Goal: Subscribe to service/newsletter

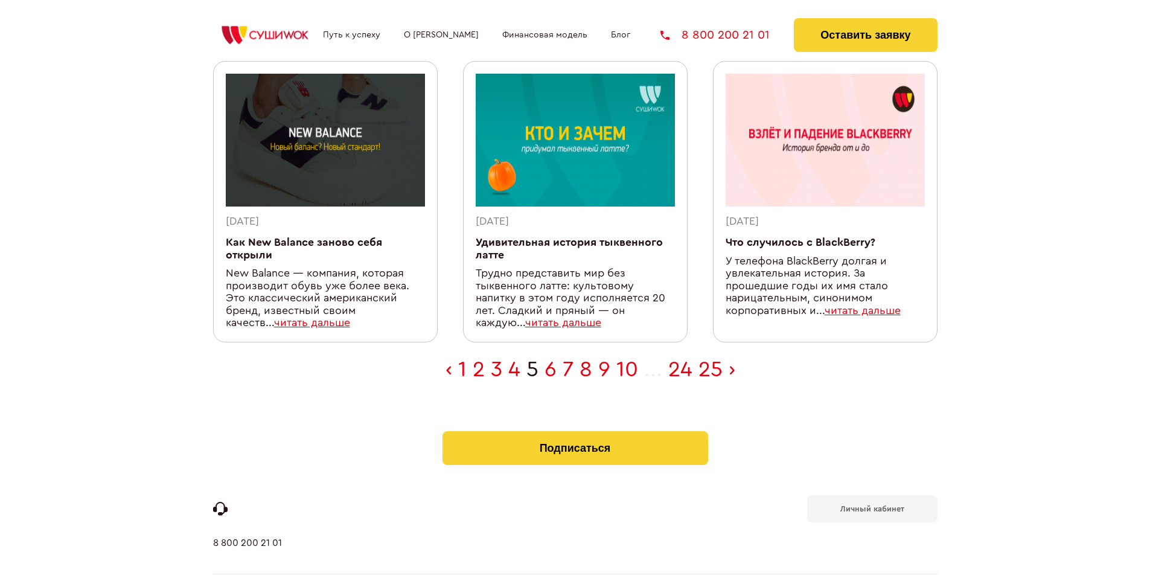
scroll to position [371, 0]
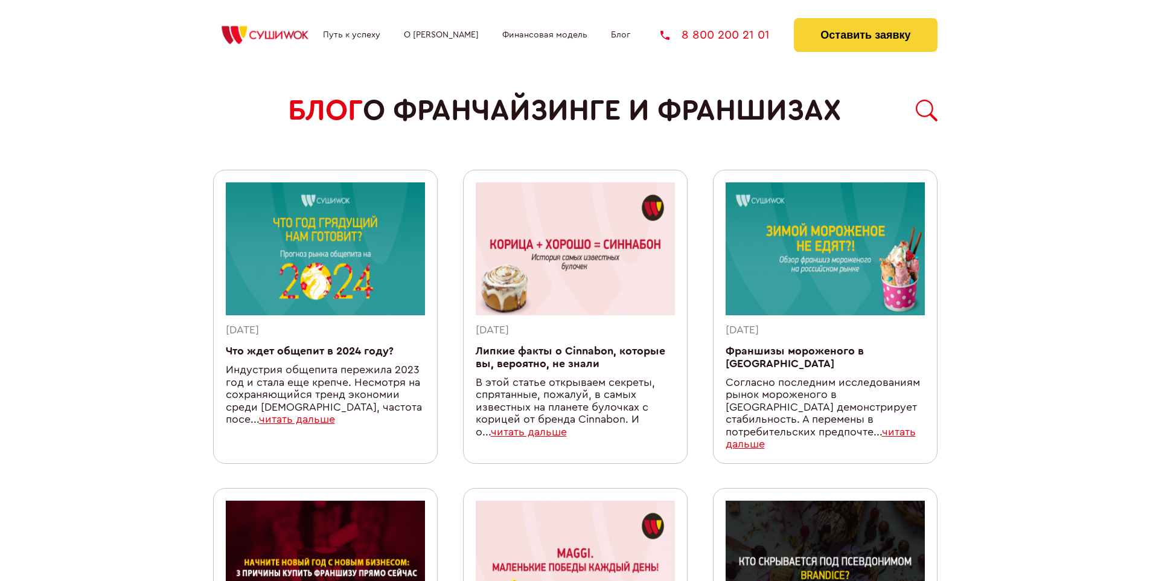
scroll to position [1063, 0]
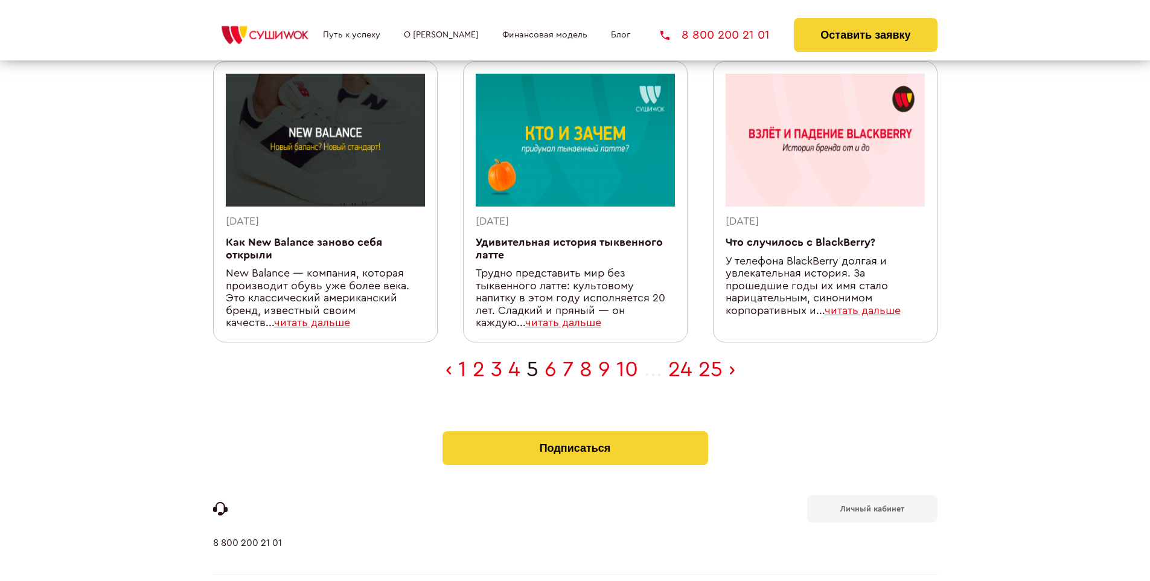
click at [872, 505] on b "Личный кабинет" at bounding box center [873, 509] width 64 height 8
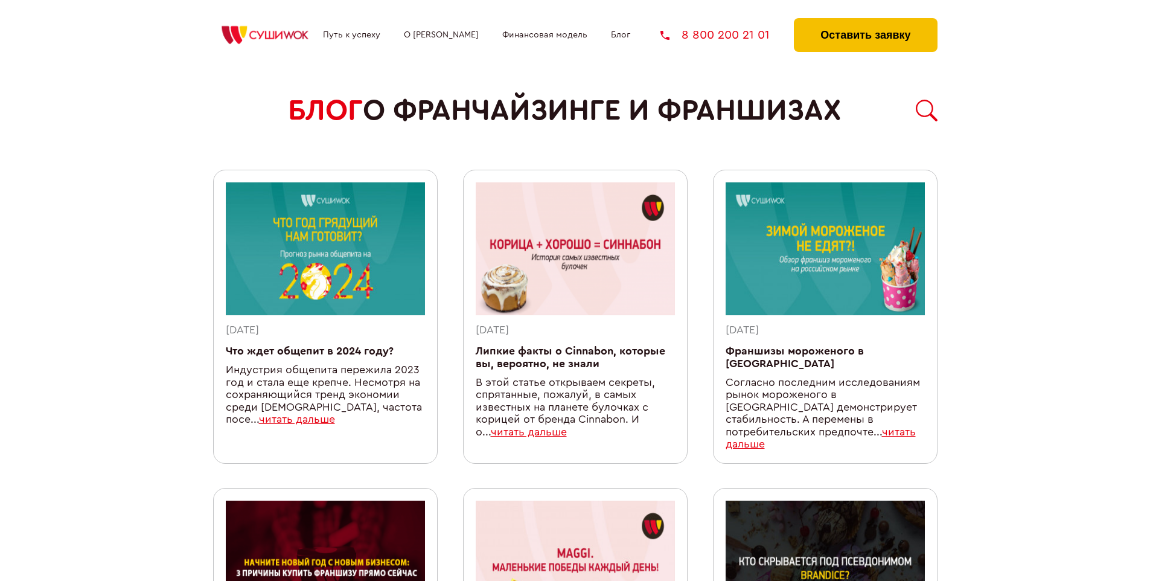
click at [865, 21] on button "Оставить заявку" at bounding box center [865, 35] width 143 height 34
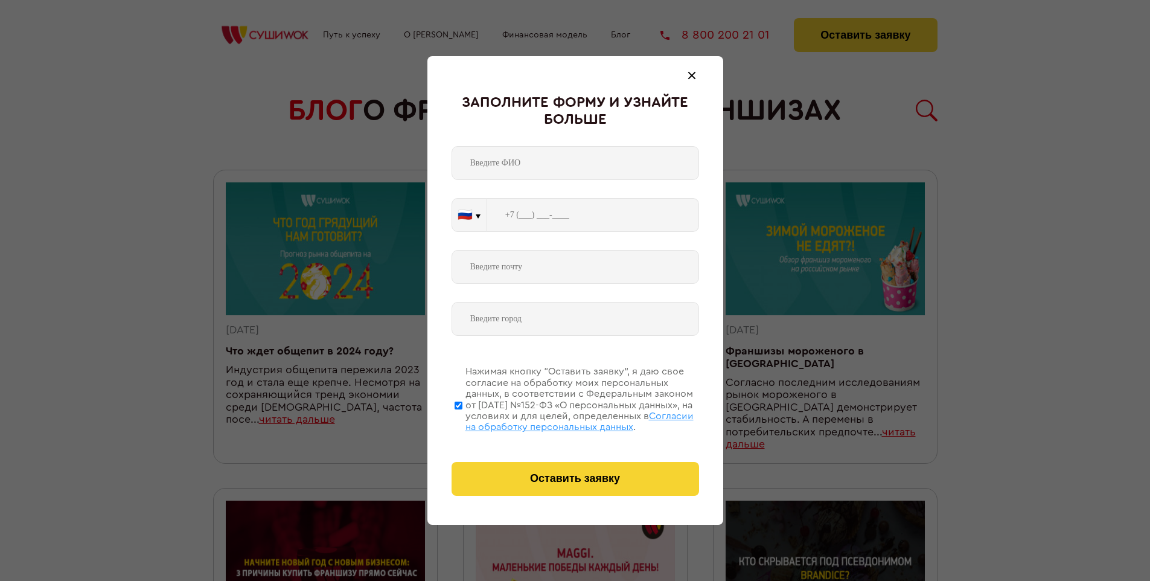
click at [560, 420] on span "Согласии на обработку персональных данных" at bounding box center [580, 421] width 228 height 21
click at [463, 420] on input "Нажимая кнопку “Оставить заявку”, я даю свое согласие на обработку моих персона…" at bounding box center [459, 405] width 8 height 97
checkbox input "false"
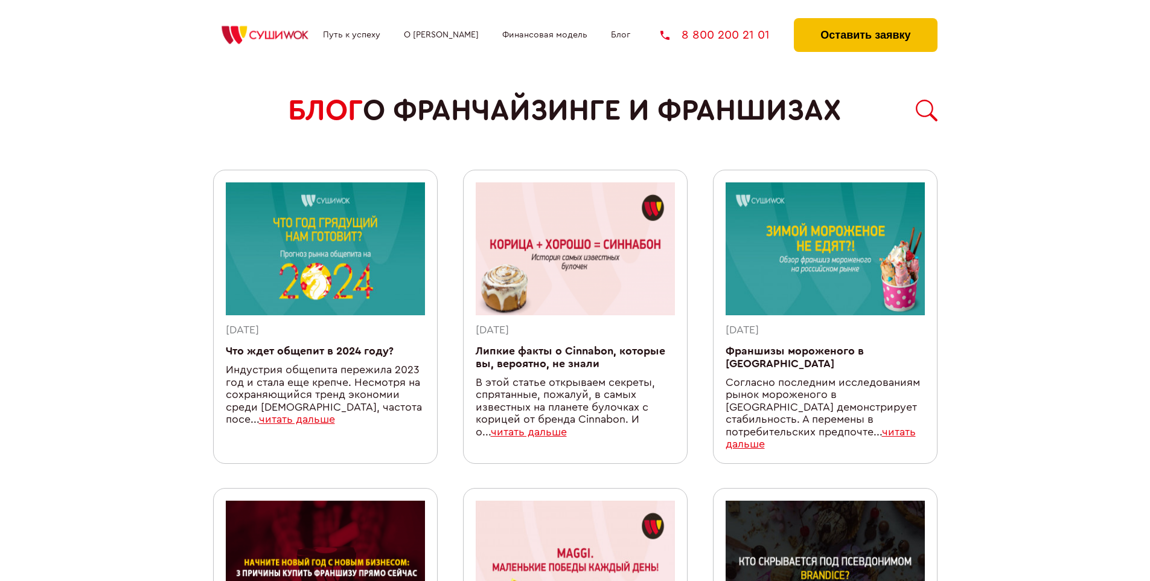
click at [865, 21] on button "Оставить заявку" at bounding box center [865, 35] width 143 height 34
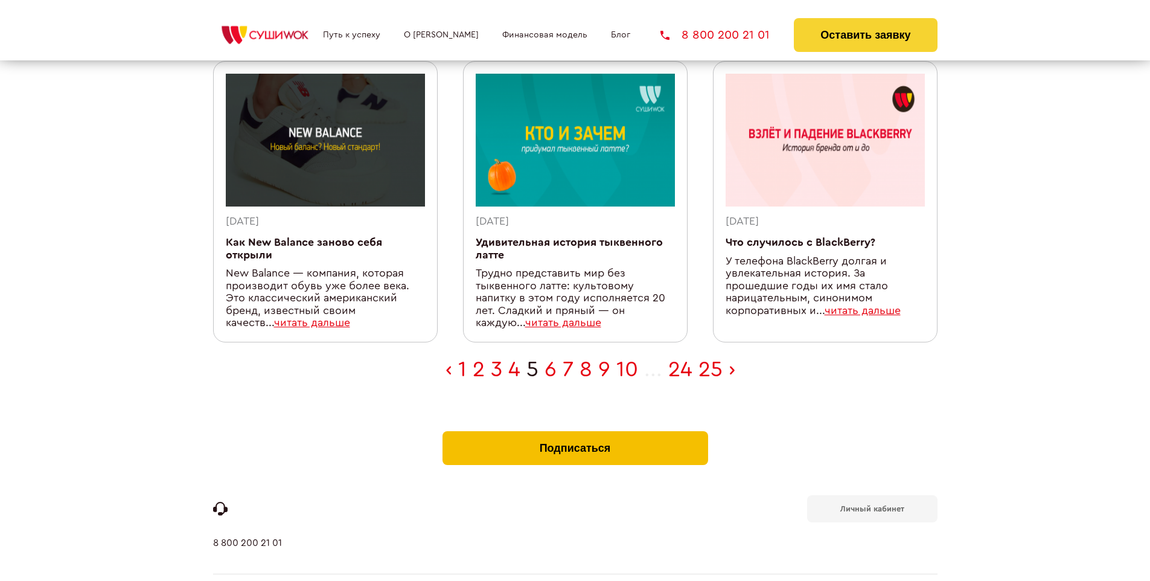
click at [575, 431] on button "Подписаться" at bounding box center [576, 448] width 266 height 34
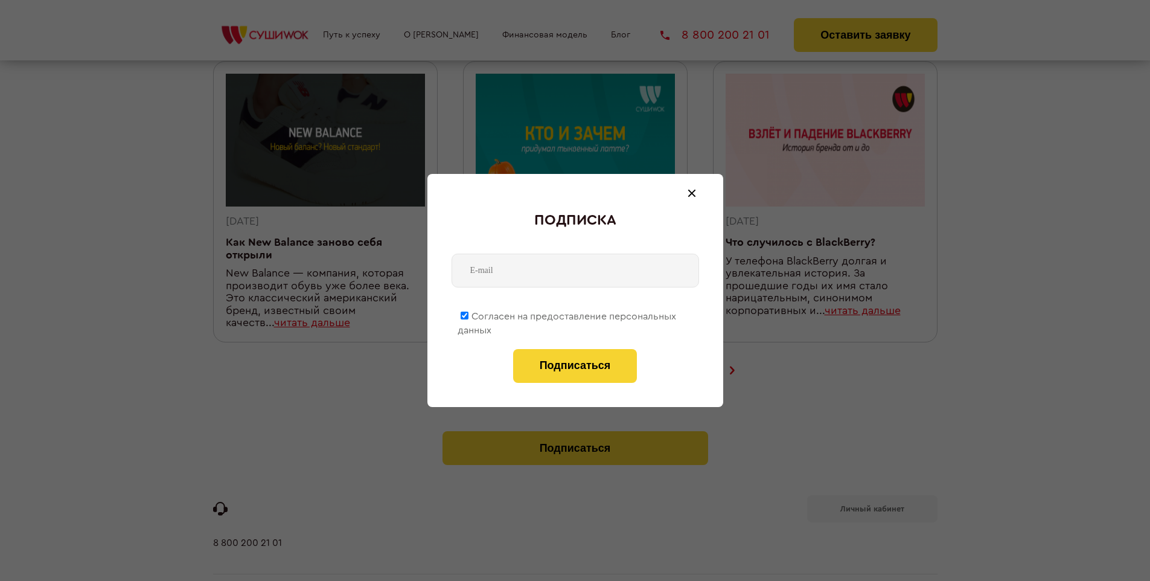
click at [568, 314] on span "Согласен на предоставление персональных данных" at bounding box center [567, 324] width 219 height 24
click at [469, 314] on input "Согласен на предоставление персональных данных" at bounding box center [465, 316] width 8 height 8
checkbox input "false"
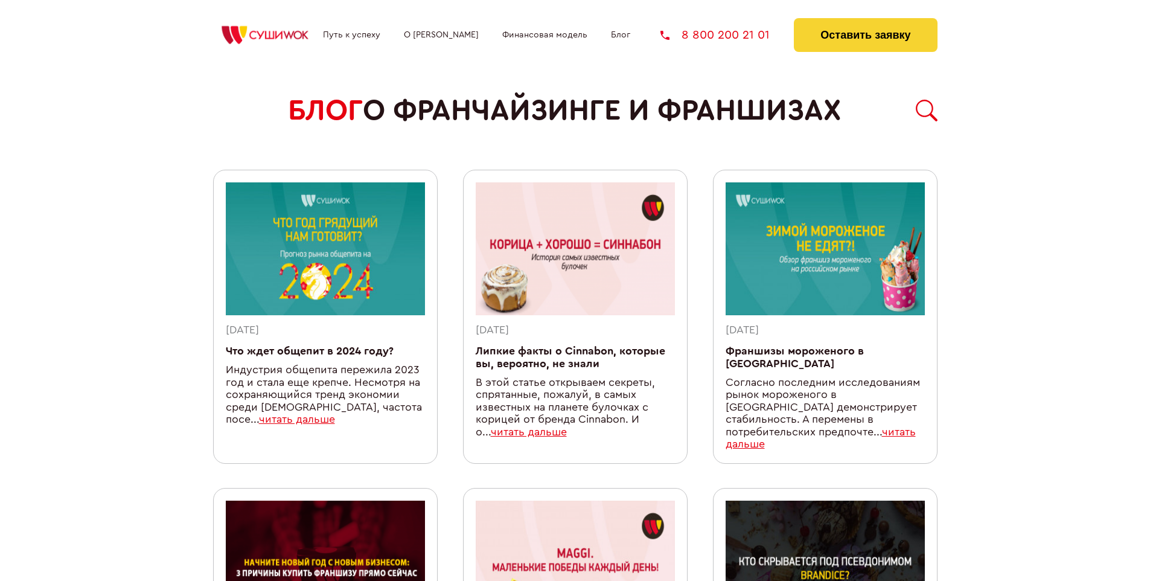
scroll to position [1063, 0]
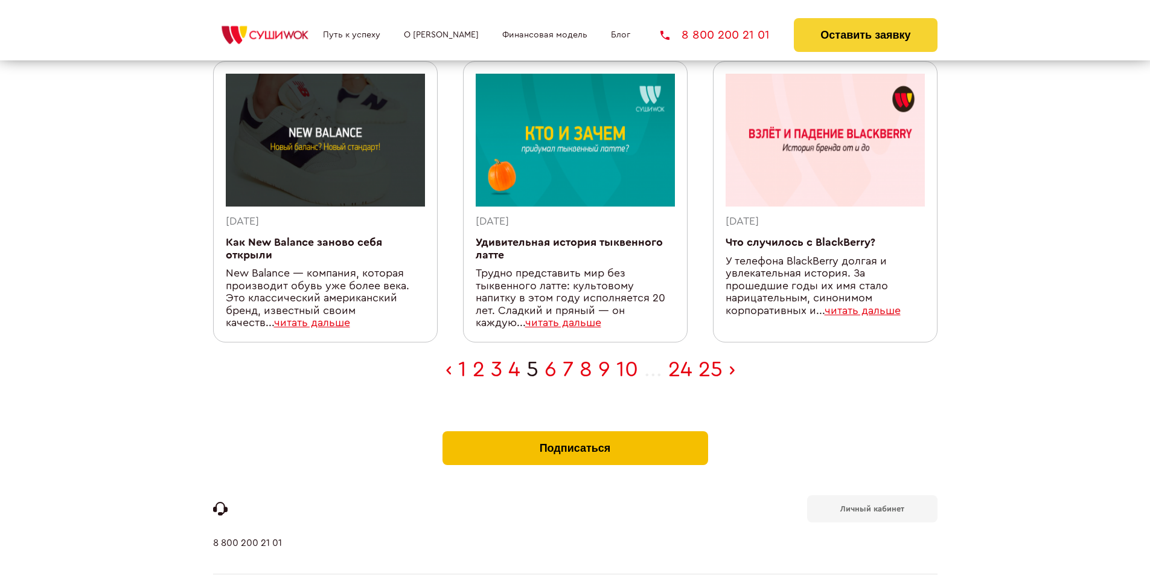
click at [575, 431] on button "Подписаться" at bounding box center [576, 448] width 266 height 34
